Goal: Task Accomplishment & Management: Use online tool/utility

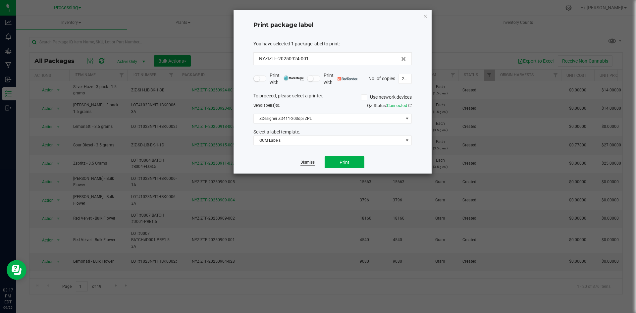
click at [312, 162] on link "Dismiss" at bounding box center [308, 163] width 14 height 6
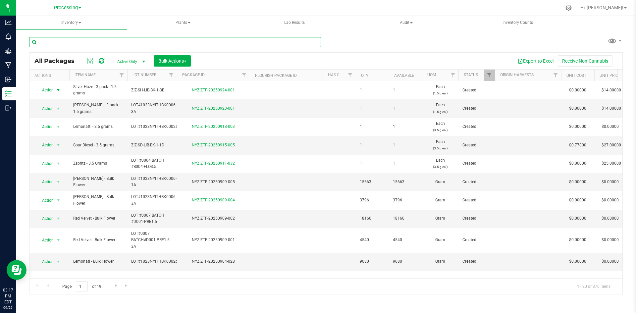
click at [87, 42] on input "text" at bounding box center [175, 42] width 292 height 10
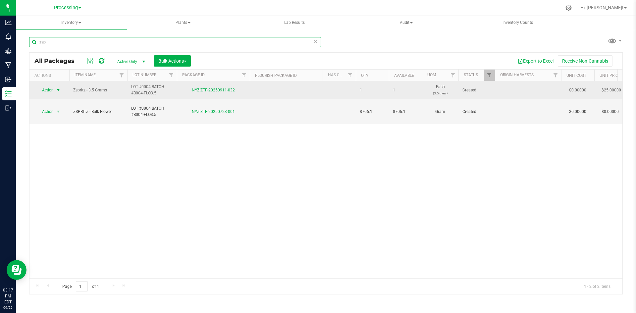
type input "zsp"
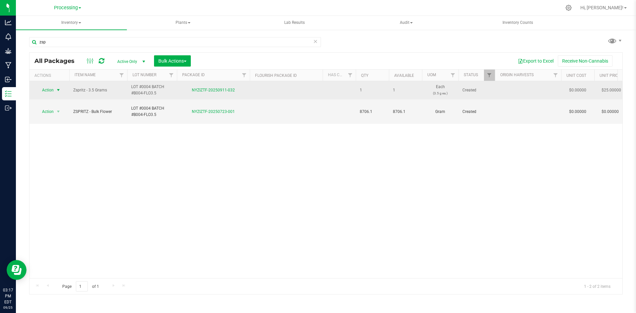
click at [58, 89] on span "select" at bounding box center [58, 89] width 5 height 5
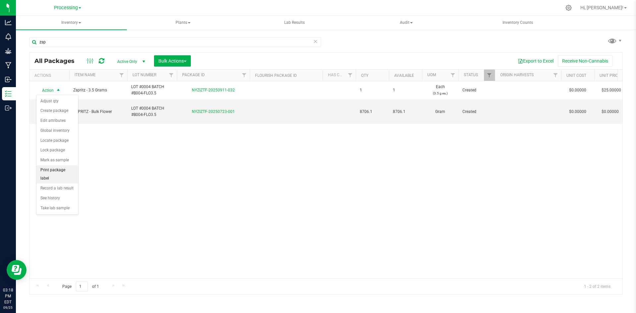
click at [62, 169] on li "Print package label" at bounding box center [57, 174] width 42 height 18
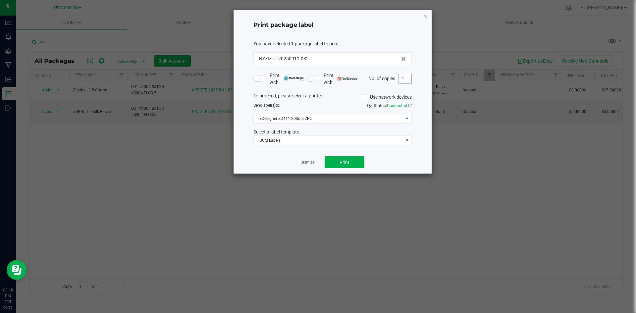
click at [408, 80] on input "1" at bounding box center [405, 78] width 13 height 9
type input "2"
click at [357, 163] on button "Print" at bounding box center [345, 162] width 40 height 12
